Goal: Check status: Check status

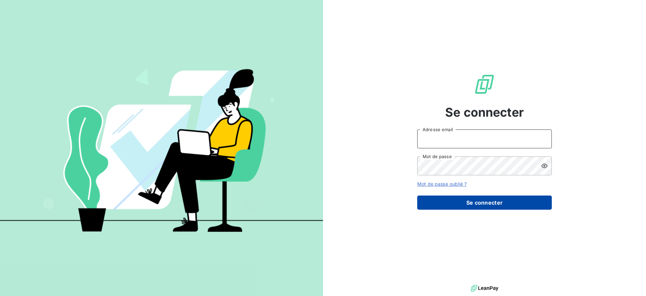
type input "[DOMAIN_NAME][EMAIL_ADDRESS][DOMAIN_NAME]"
click at [494, 202] on button "Se connecter" at bounding box center [484, 202] width 135 height 14
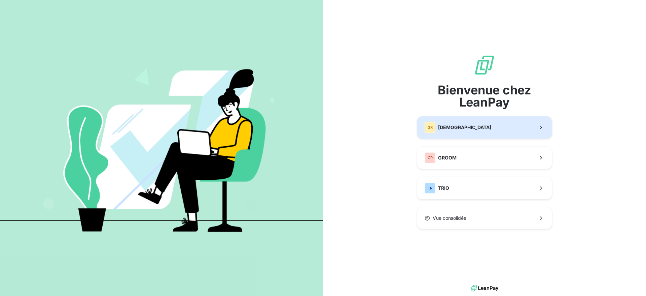
click at [452, 133] on button "GR GREENWISHES" at bounding box center [484, 127] width 135 height 22
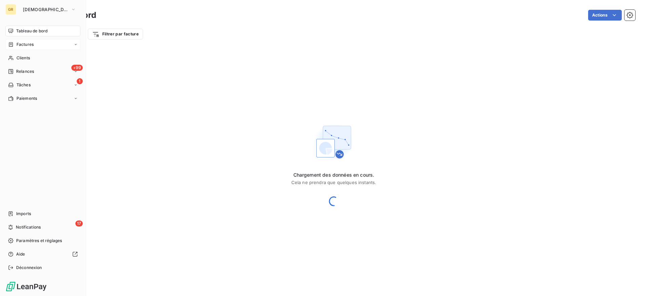
click at [32, 46] on span "Factures" at bounding box center [24, 44] width 17 height 6
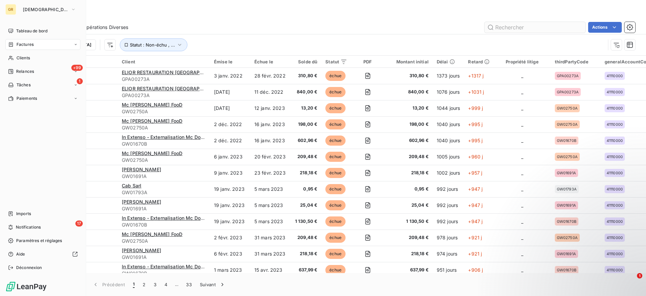
click at [508, 28] on input "text" at bounding box center [535, 27] width 101 height 11
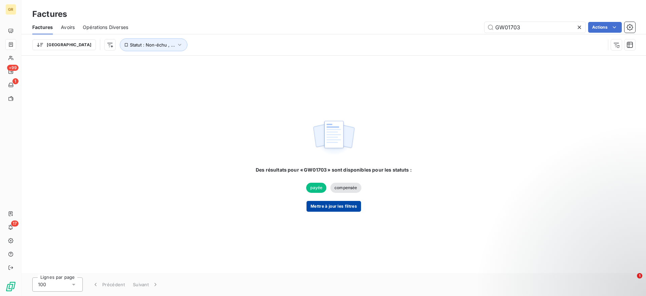
type input "GW01703"
click at [326, 204] on button "Mettre à jour les filtres" at bounding box center [334, 206] width 55 height 11
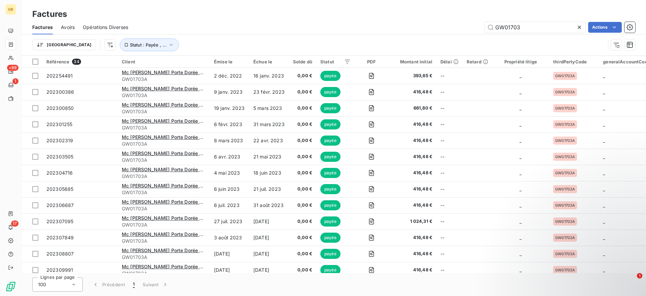
drag, startPoint x: 643, startPoint y: 67, endPoint x: 646, endPoint y: 114, distance: 47.9
click at [646, 114] on div "Référence 34 Client Émise le Échue le Solde dû Statut PDF Montant initial Délai…" at bounding box center [334, 164] width 625 height 217
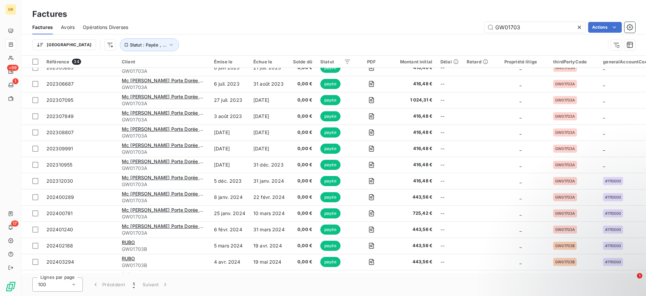
scroll to position [347, 0]
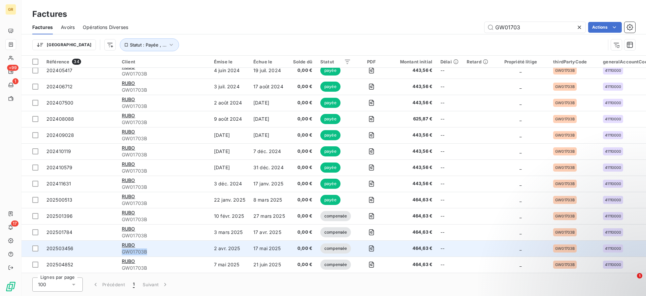
drag, startPoint x: 157, startPoint y: 249, endPoint x: 124, endPoint y: 249, distance: 33.0
click at [124, 249] on span "GW01703B" at bounding box center [164, 251] width 84 height 7
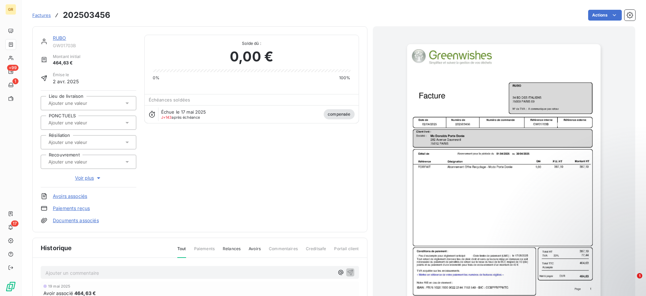
click at [433, 127] on img "button" at bounding box center [504, 181] width 194 height 274
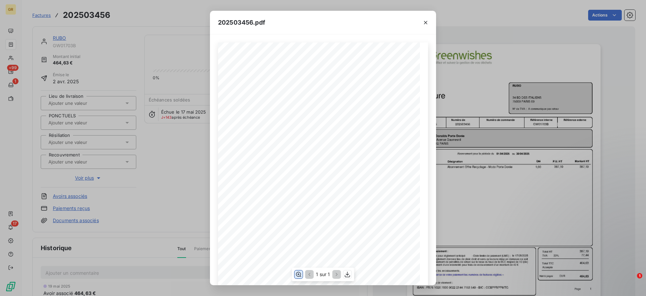
click at [300, 274] on icon "button" at bounding box center [298, 274] width 7 height 7
click at [429, 23] on icon "button" at bounding box center [425, 22] width 7 height 7
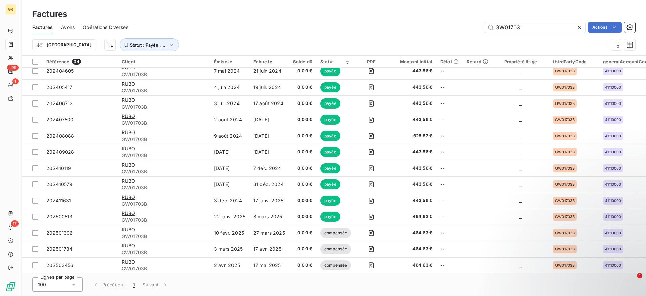
scroll to position [347, 0]
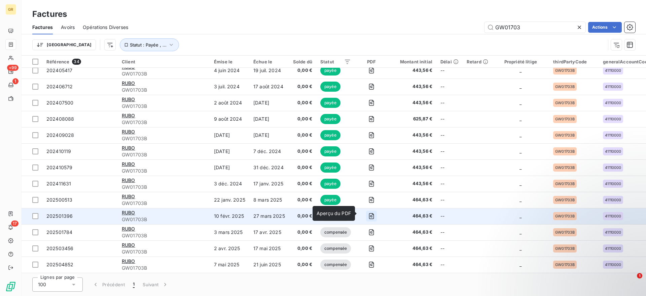
click at [368, 215] on icon "button" at bounding box center [371, 215] width 7 height 7
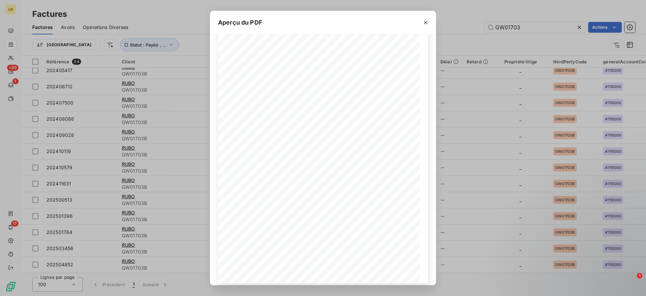
scroll to position [47, 0]
click at [427, 19] on button "button" at bounding box center [425, 22] width 11 height 11
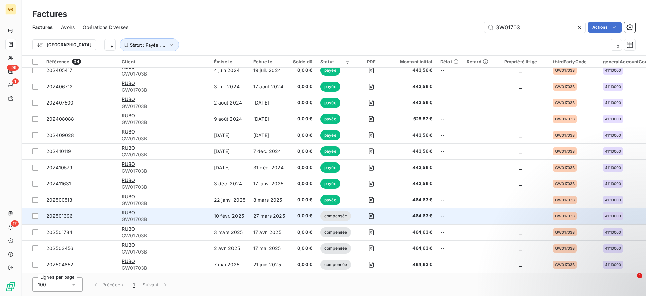
click at [265, 214] on td "27 mars 2025" at bounding box center [269, 216] width 40 height 16
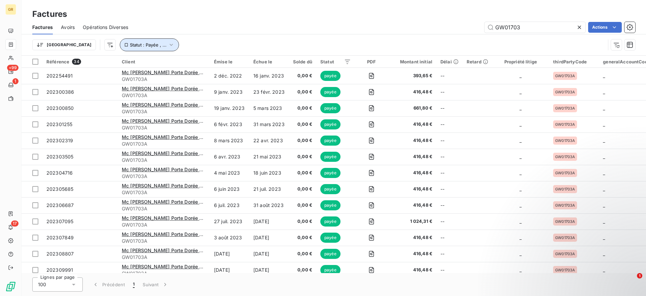
click at [168, 46] on icon "button" at bounding box center [171, 44] width 7 height 7
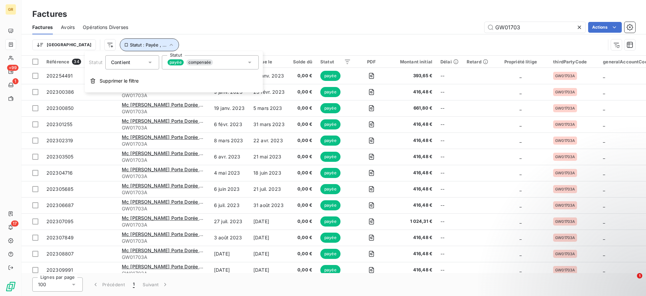
click at [71, 25] on span "Avoirs" at bounding box center [68, 27] width 14 height 7
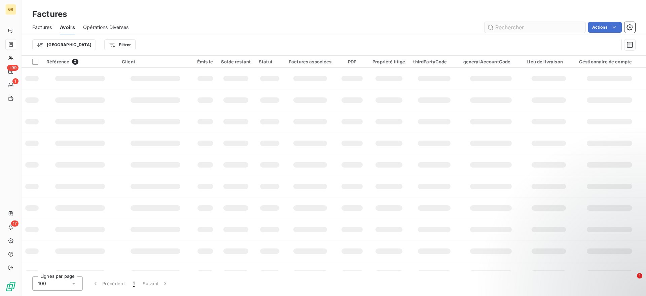
click at [507, 27] on input "text" at bounding box center [535, 27] width 101 height 11
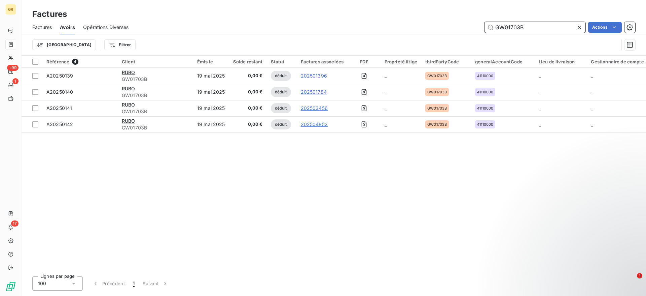
drag, startPoint x: 528, startPoint y: 25, endPoint x: 475, endPoint y: 25, distance: 53.2
click at [475, 25] on div "GW01703B Actions" at bounding box center [386, 27] width 499 height 11
paste input "59"
type input "GW01759"
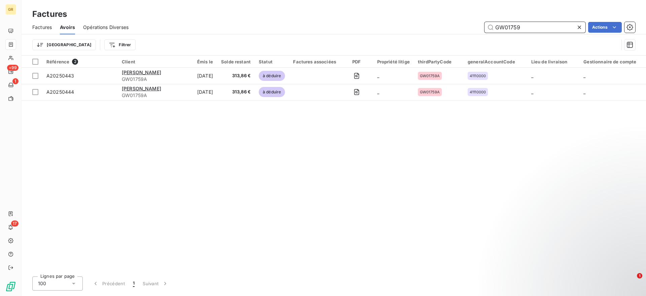
click at [45, 24] on span "Factures" at bounding box center [42, 27] width 20 height 7
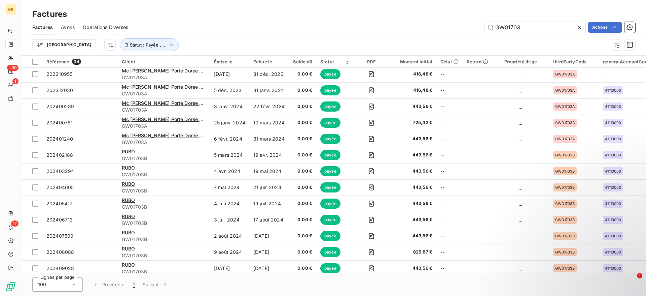
scroll to position [347, 0]
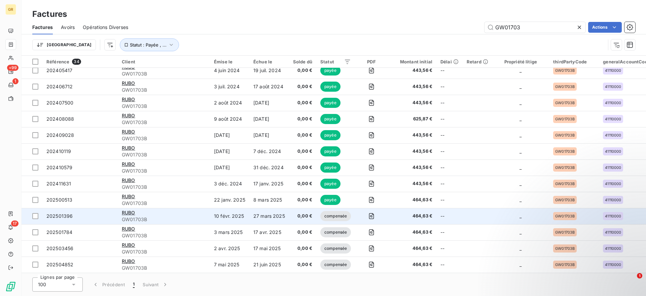
click at [249, 212] on td "27 mars 2025" at bounding box center [269, 216] width 40 height 16
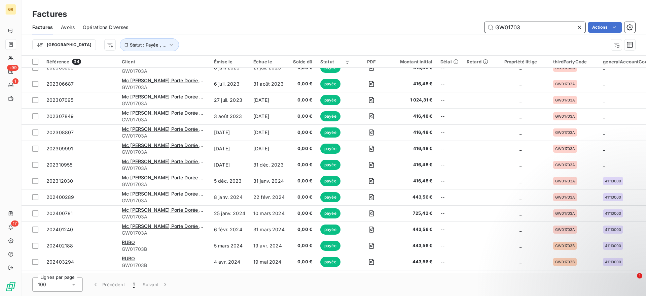
scroll to position [347, 0]
